Goal: Find specific page/section: Find specific page/section

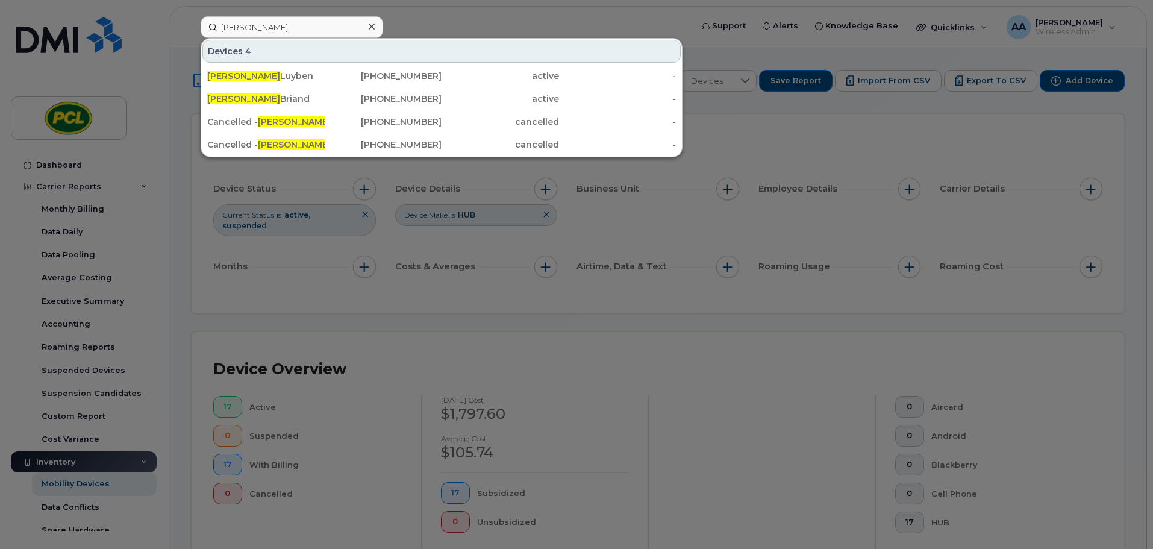
scroll to position [143, 0]
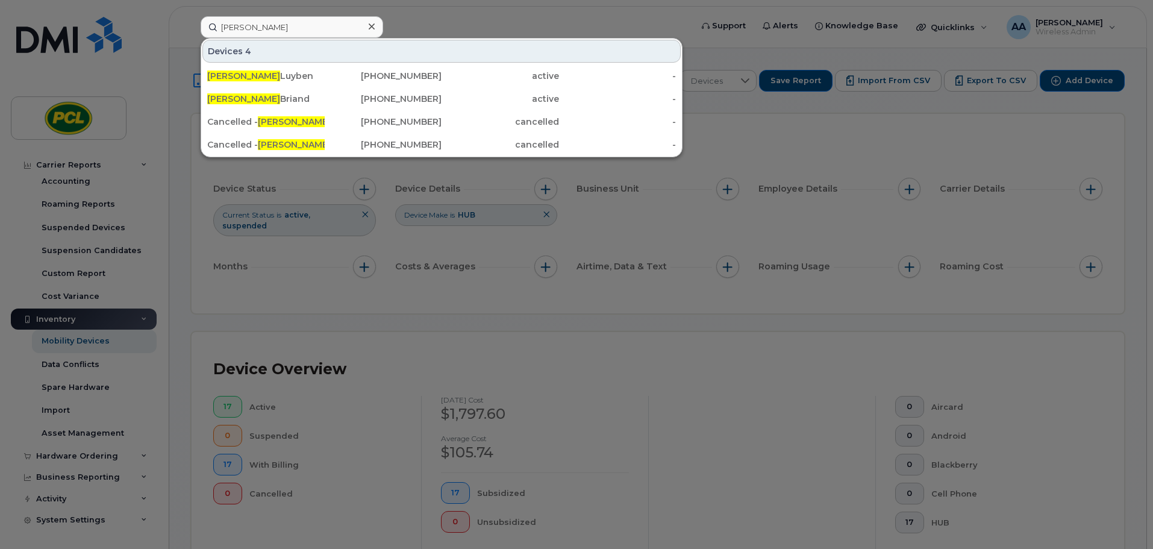
click at [271, 20] on input "[PERSON_NAME]" at bounding box center [292, 27] width 183 height 22
drag, startPoint x: 0, startPoint y: 0, endPoint x: 213, endPoint y: 17, distance: 213.3
click at [213, 17] on input "[PERSON_NAME]" at bounding box center [292, 27] width 183 height 22
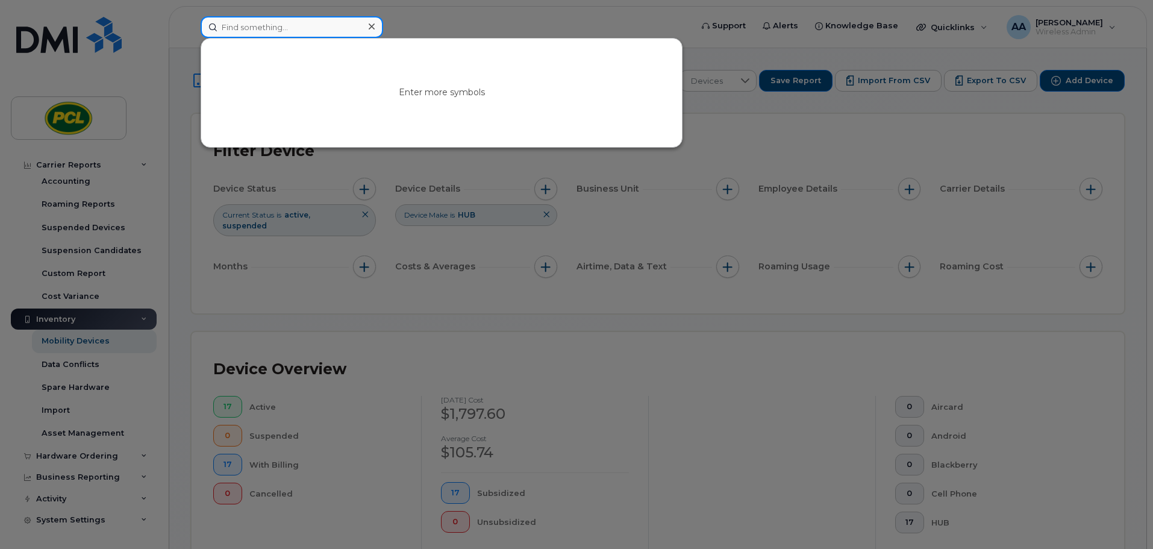
click at [280, 28] on input at bounding box center [292, 27] width 183 height 22
drag, startPoint x: 280, startPoint y: 28, endPoint x: 141, endPoint y: 26, distance: 139.2
click at [191, 26] on div "theresa Your session has expired. Please, login again. Go to Sign In Page" at bounding box center [442, 27] width 502 height 22
type input "theresa"
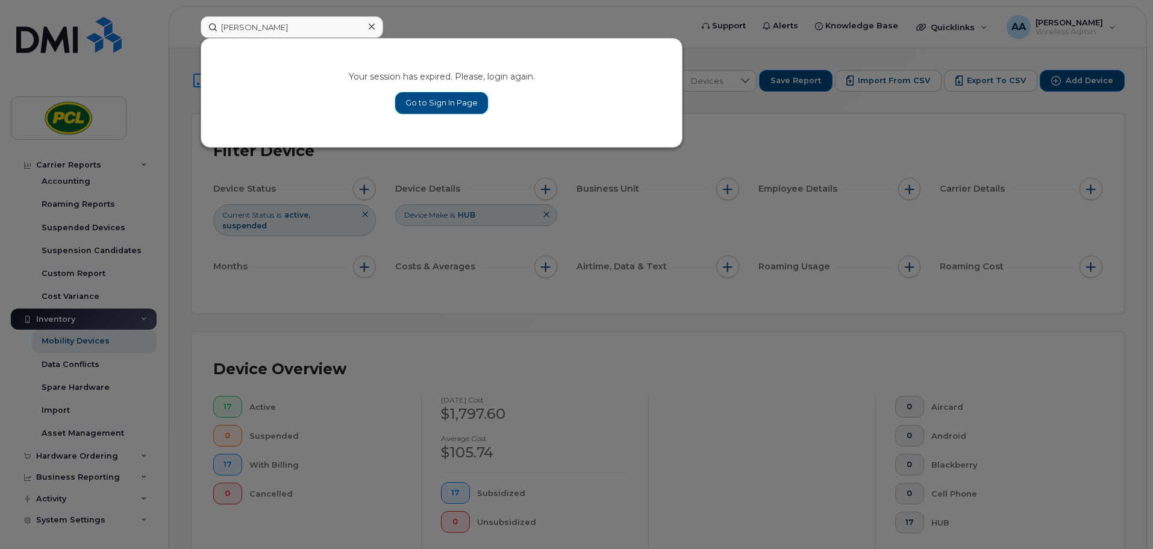
drag, startPoint x: 466, startPoint y: 107, endPoint x: 440, endPoint y: 127, distance: 33.0
click at [466, 107] on link "Go to Sign In Page" at bounding box center [441, 103] width 93 height 22
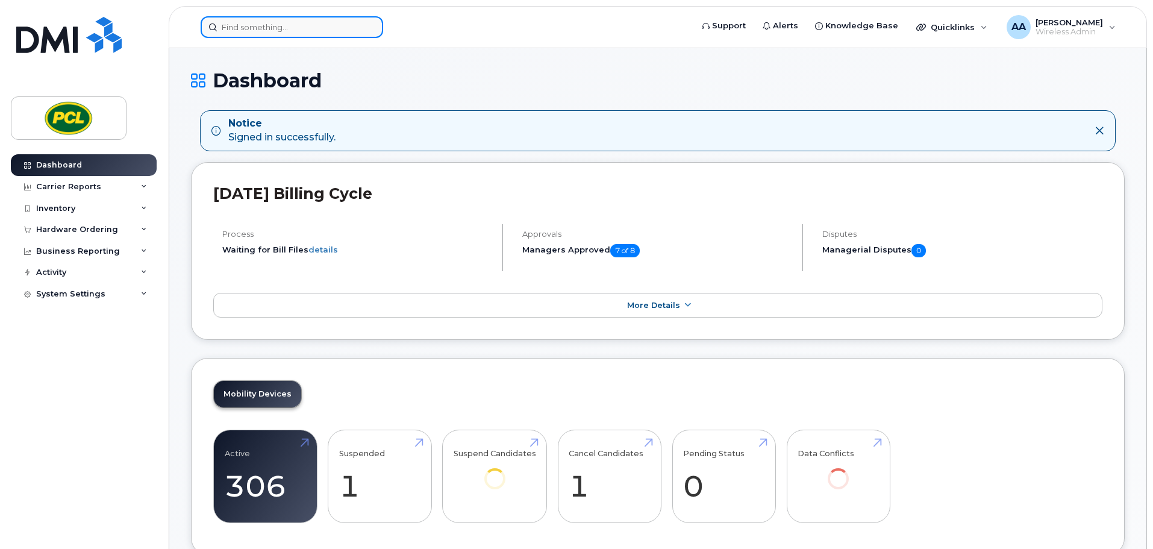
click at [278, 34] on input at bounding box center [292, 27] width 183 height 22
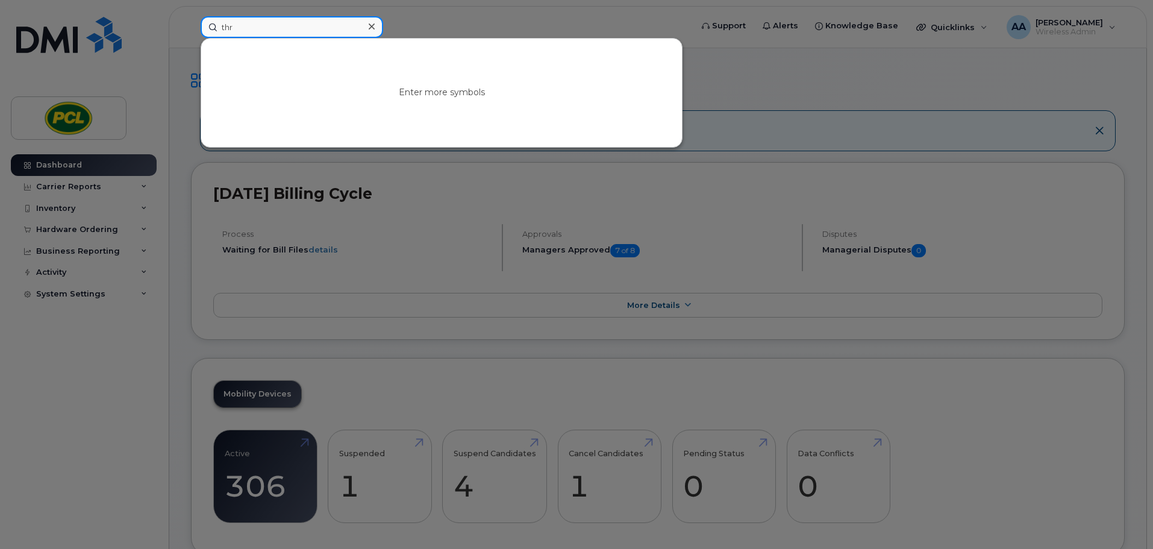
type input "thre"
drag, startPoint x: 278, startPoint y: 34, endPoint x: 188, endPoint y: 14, distance: 91.9
click at [191, 16] on div "thre No results" at bounding box center [442, 27] width 502 height 22
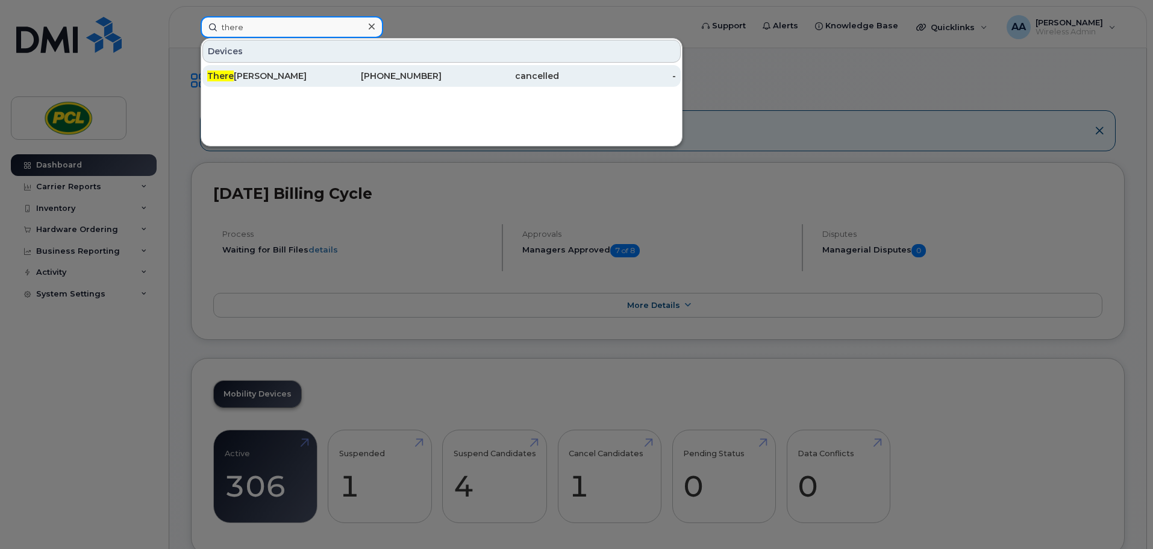
type input "there"
click at [295, 77] on div "There sa Scott" at bounding box center [265, 76] width 117 height 12
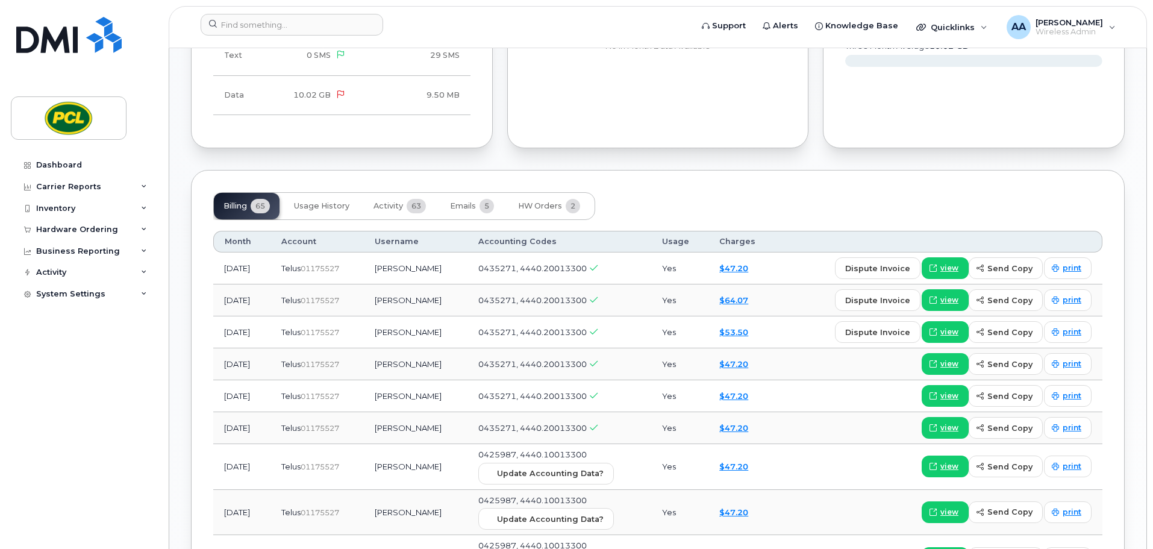
scroll to position [723, 0]
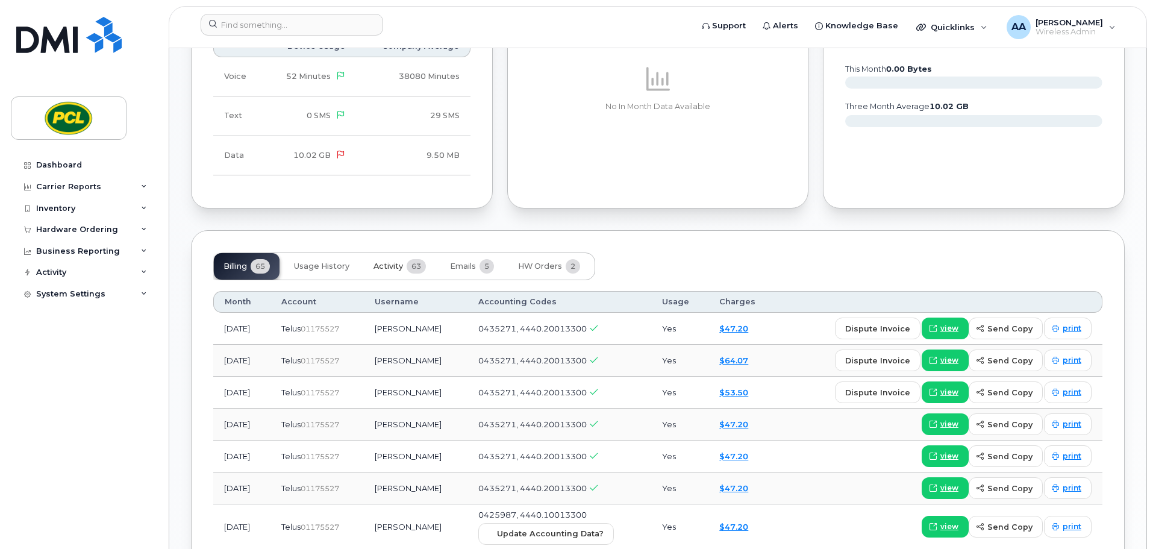
click at [394, 268] on span "Activity" at bounding box center [389, 266] width 30 height 10
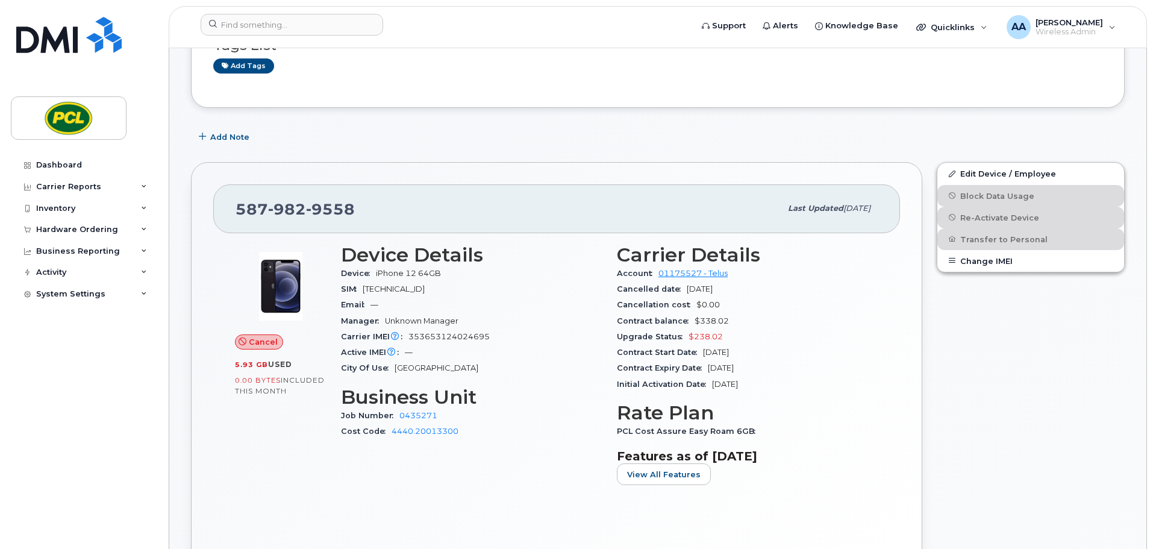
scroll to position [0, 0]
